Goal: Book appointment/travel/reservation

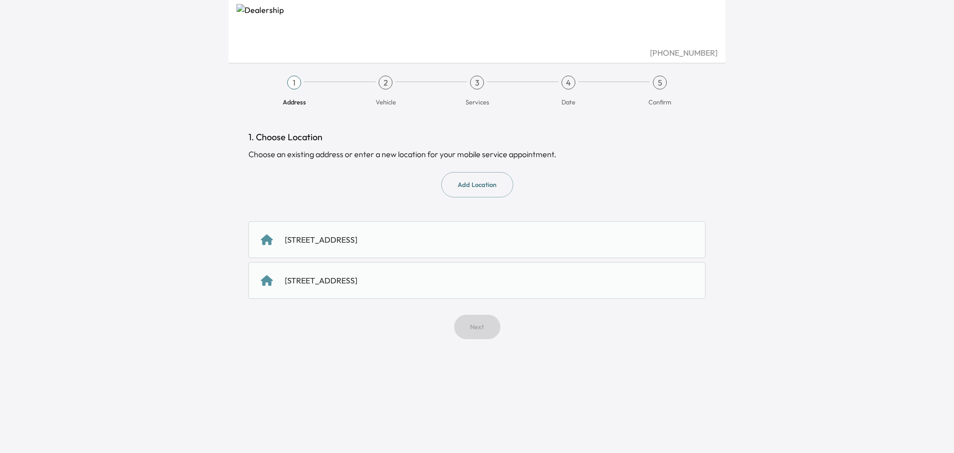
click at [357, 239] on div "[STREET_ADDRESS]" at bounding box center [321, 240] width 73 height 12
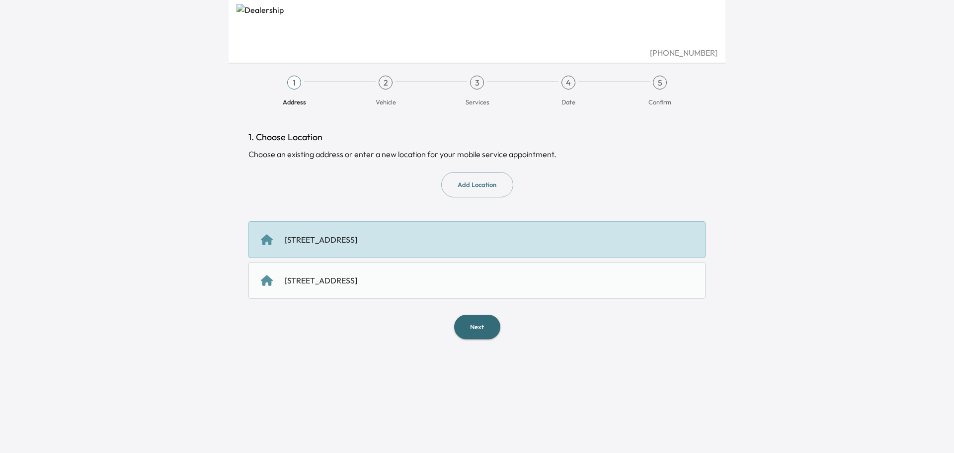
click at [465, 322] on button "Next" at bounding box center [477, 327] width 46 height 24
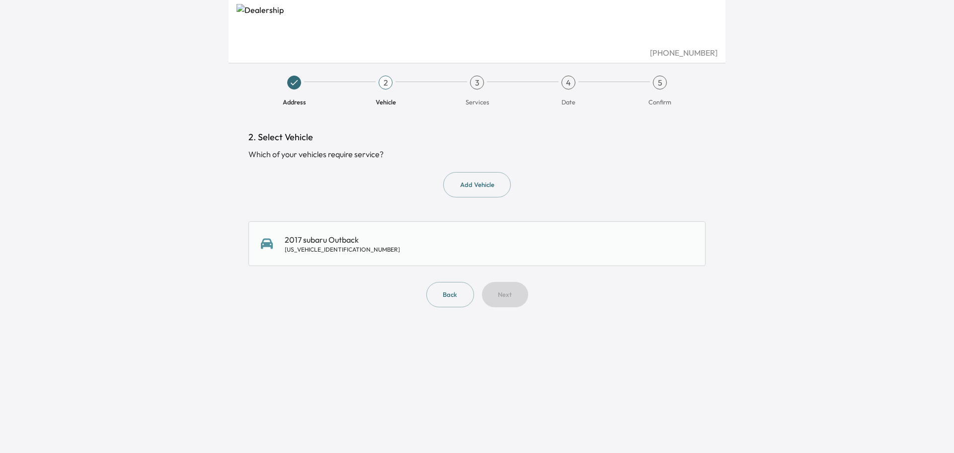
click at [390, 250] on div "2017 subaru Outback 4S4BSAHC6H3252025" at bounding box center [477, 244] width 432 height 20
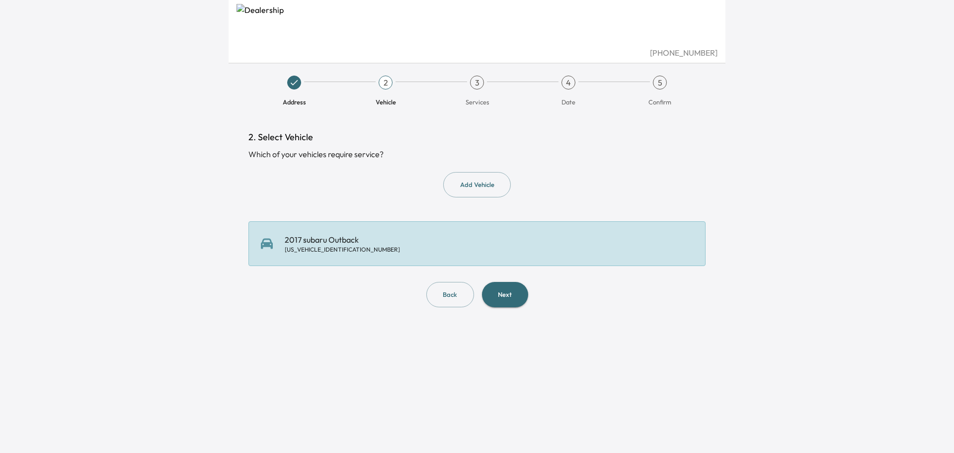
click at [526, 301] on div "Back Next" at bounding box center [476, 294] width 457 height 25
click at [516, 295] on button "Next" at bounding box center [505, 294] width 46 height 25
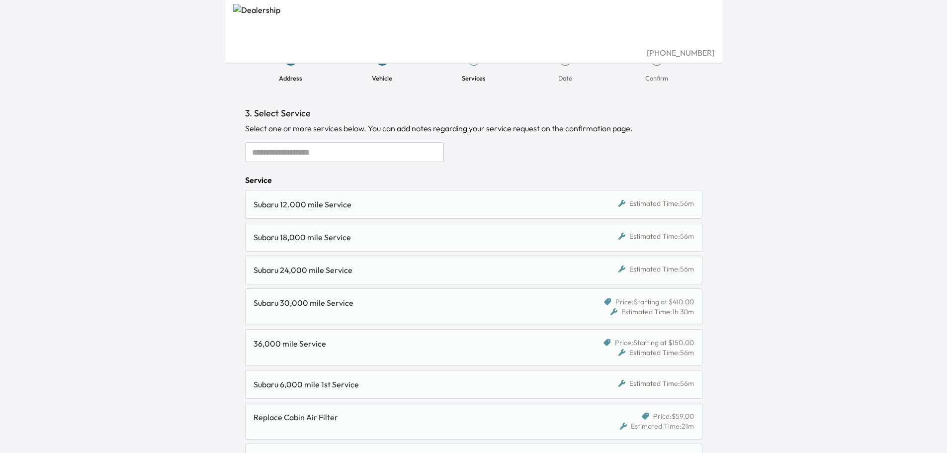
scroll to position [6, 0]
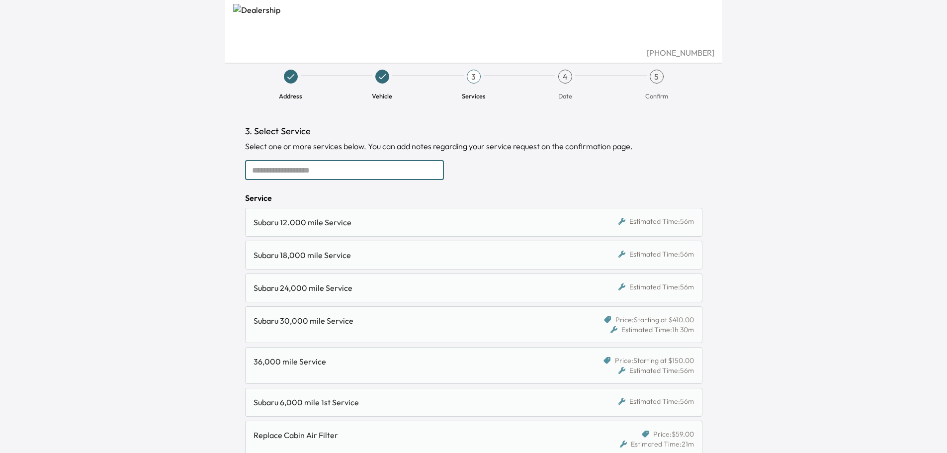
click at [395, 170] on input "text" at bounding box center [344, 170] width 199 height 20
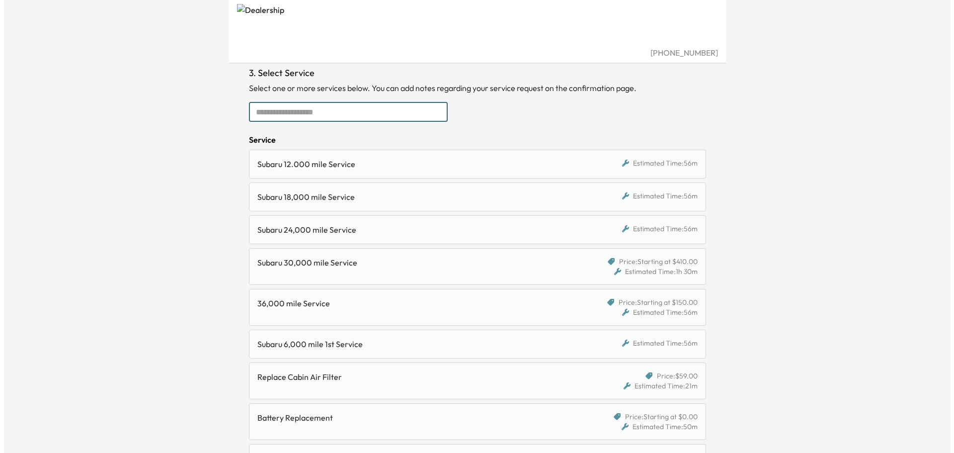
scroll to position [0, 0]
